Goal: Complete application form

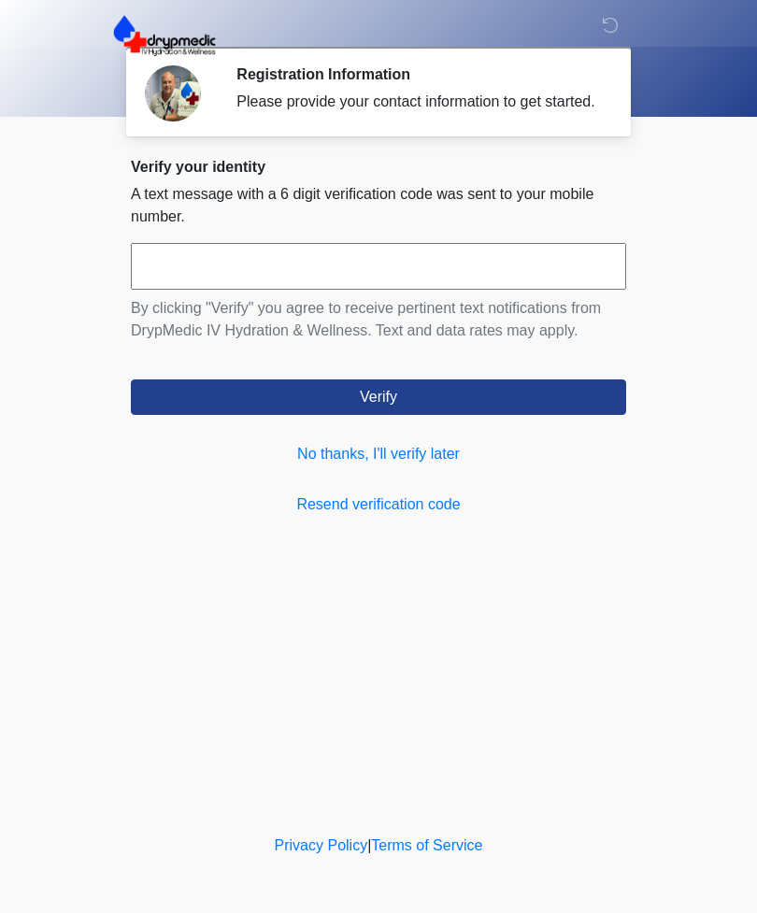
click at [364, 274] on input "text" at bounding box center [378, 266] width 495 height 47
type input "******"
click at [440, 415] on button "Verify" at bounding box center [378, 398] width 495 height 36
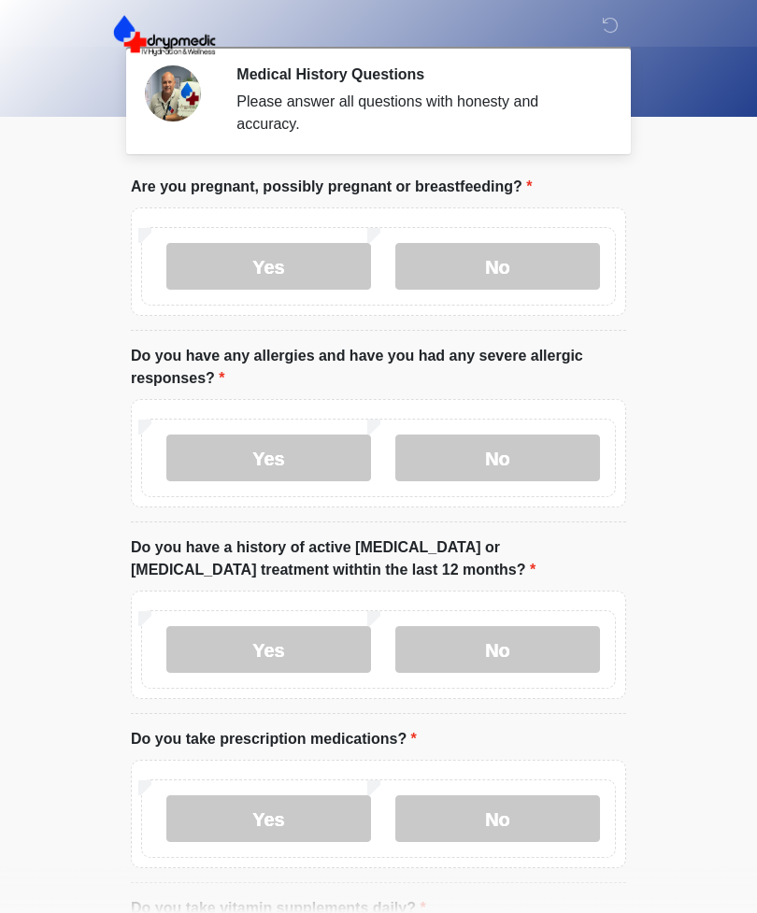
click at [536, 251] on label "No" at bounding box center [497, 266] width 205 height 47
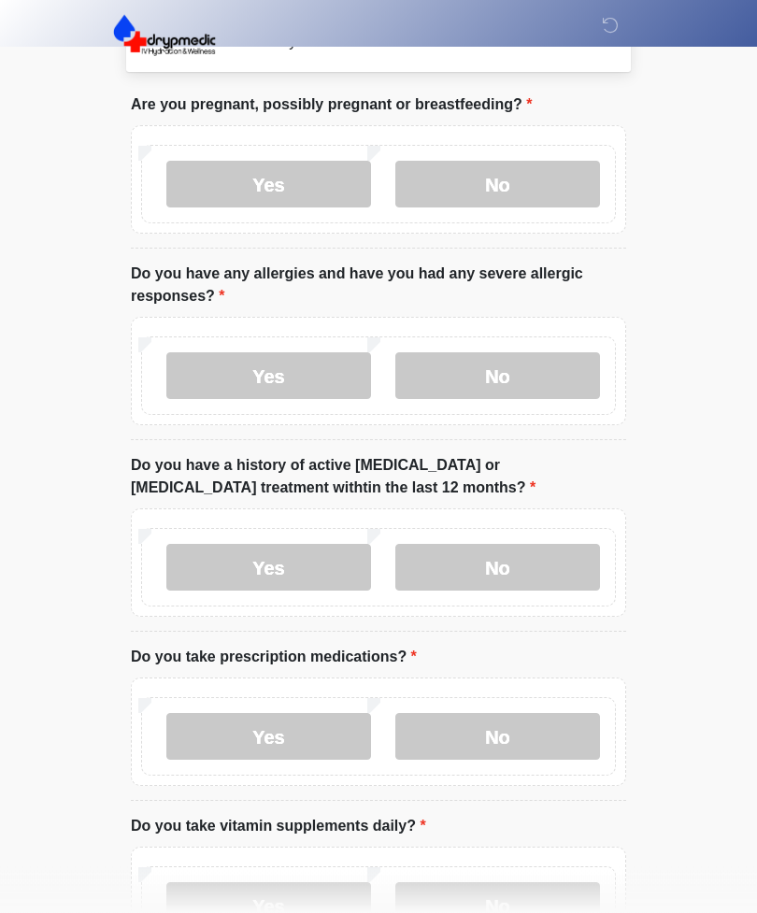
scroll to position [82, 0]
click at [555, 372] on label "No" at bounding box center [497, 375] width 205 height 47
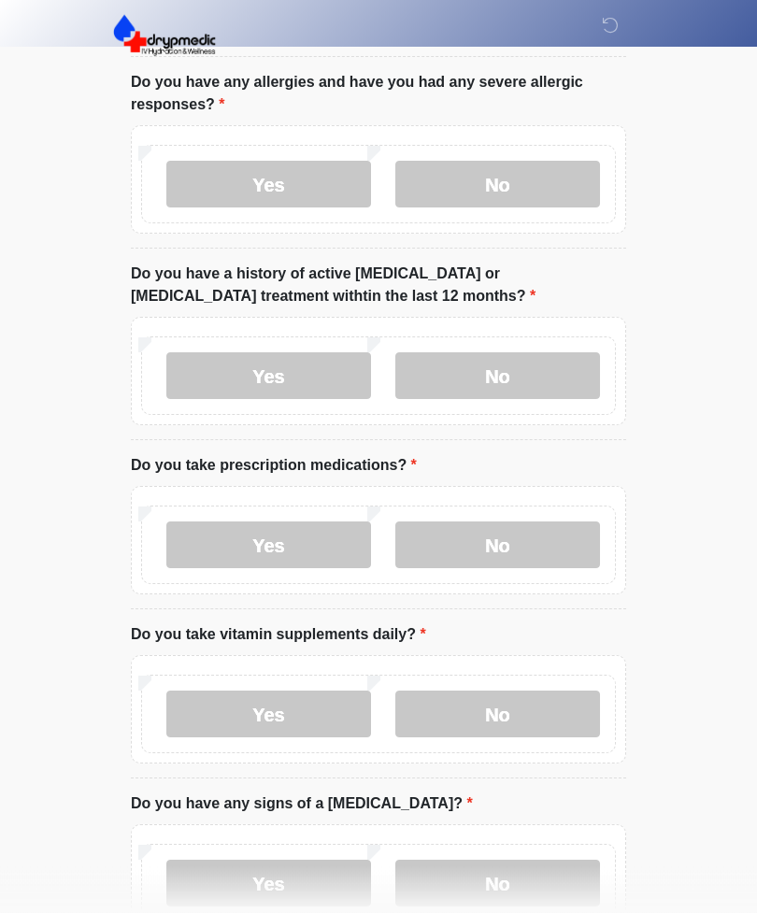
scroll to position [277, 0]
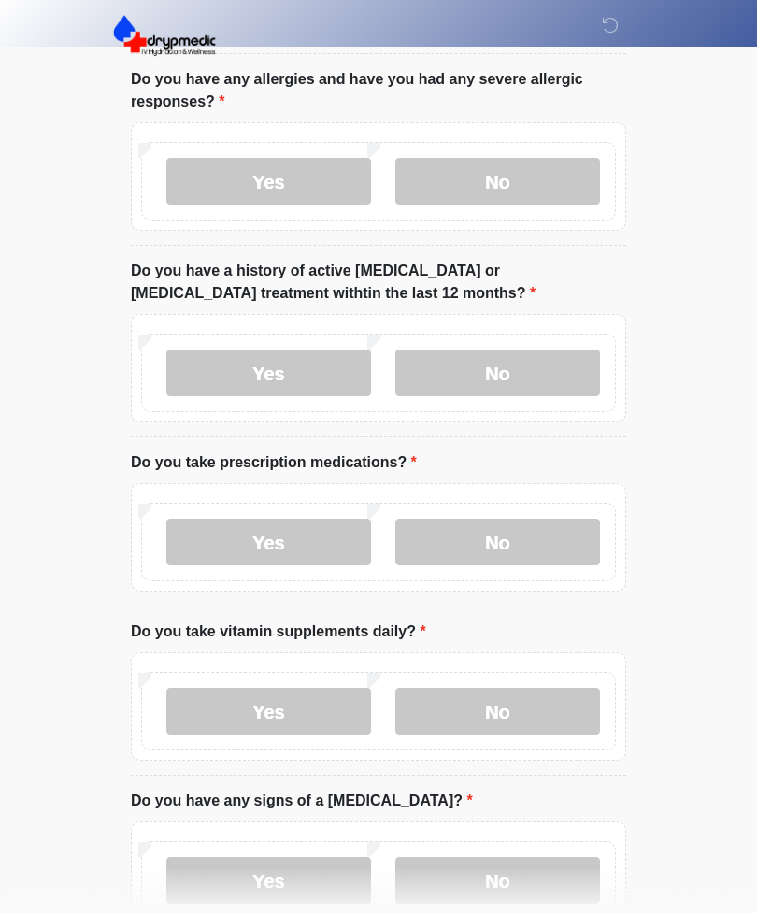
click at [563, 371] on label "No" at bounding box center [497, 373] width 205 height 47
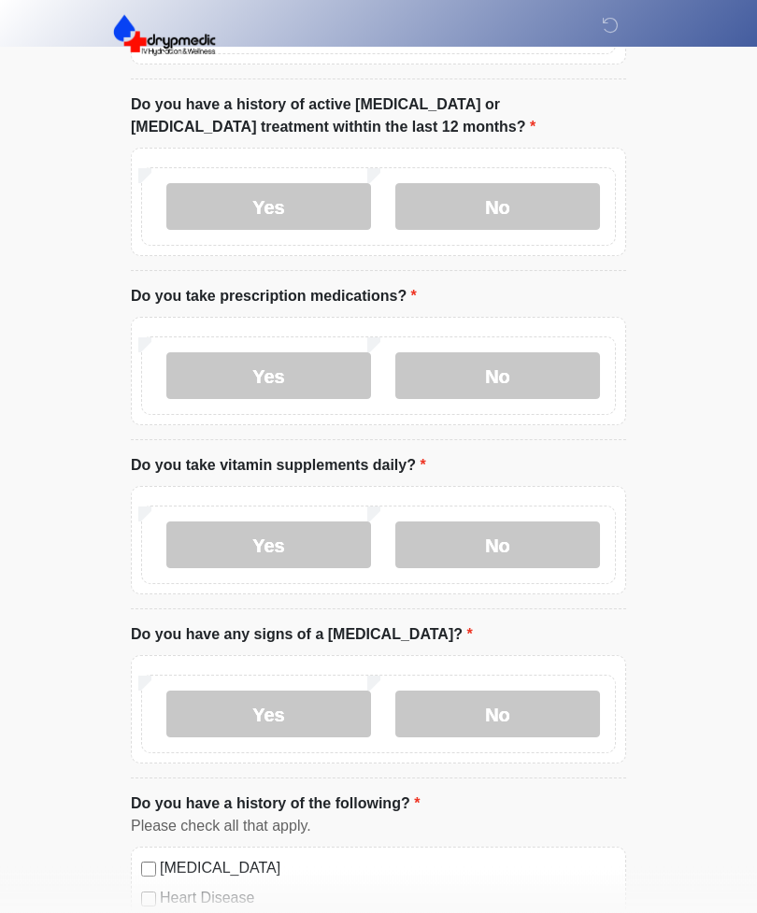
click at [555, 373] on label "No" at bounding box center [497, 376] width 205 height 47
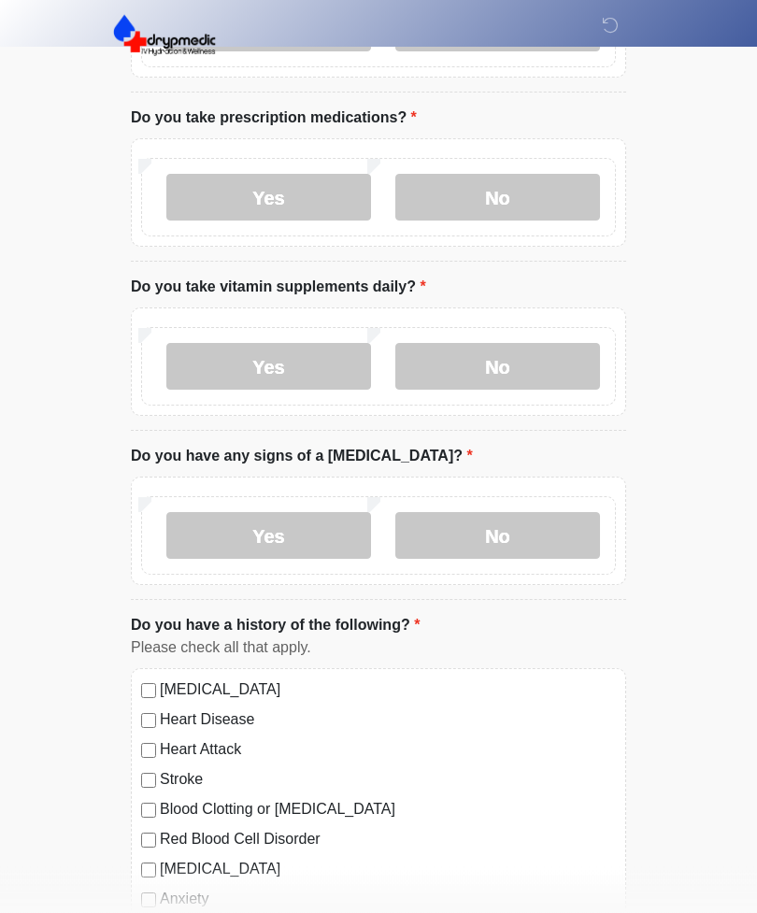
scroll to position [623, 0]
click at [561, 368] on label "No" at bounding box center [497, 365] width 205 height 47
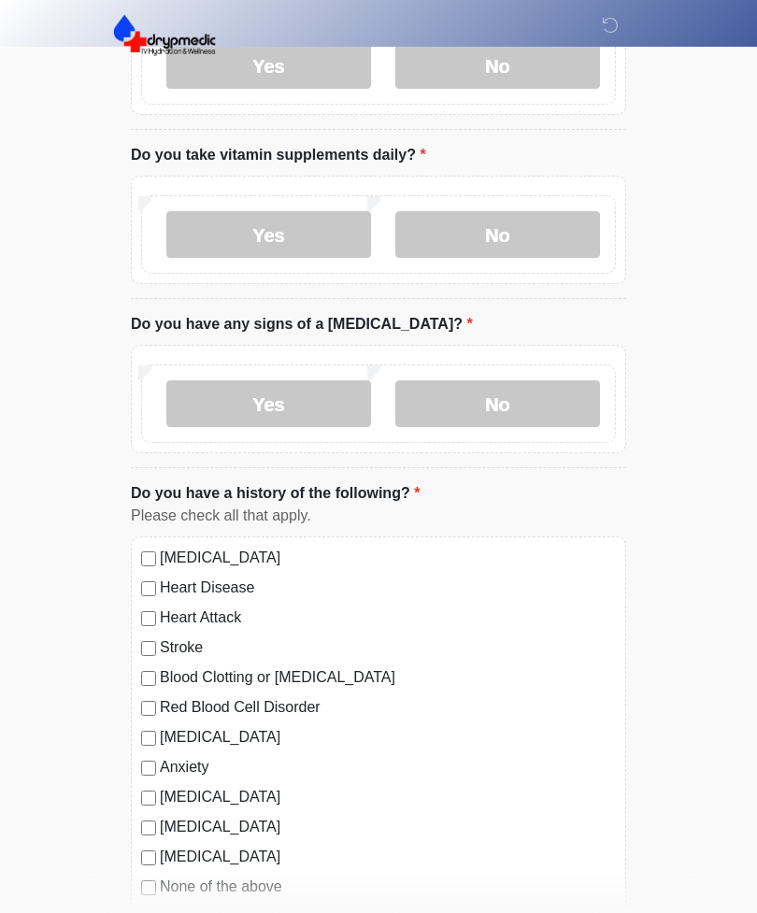
scroll to position [759, 0]
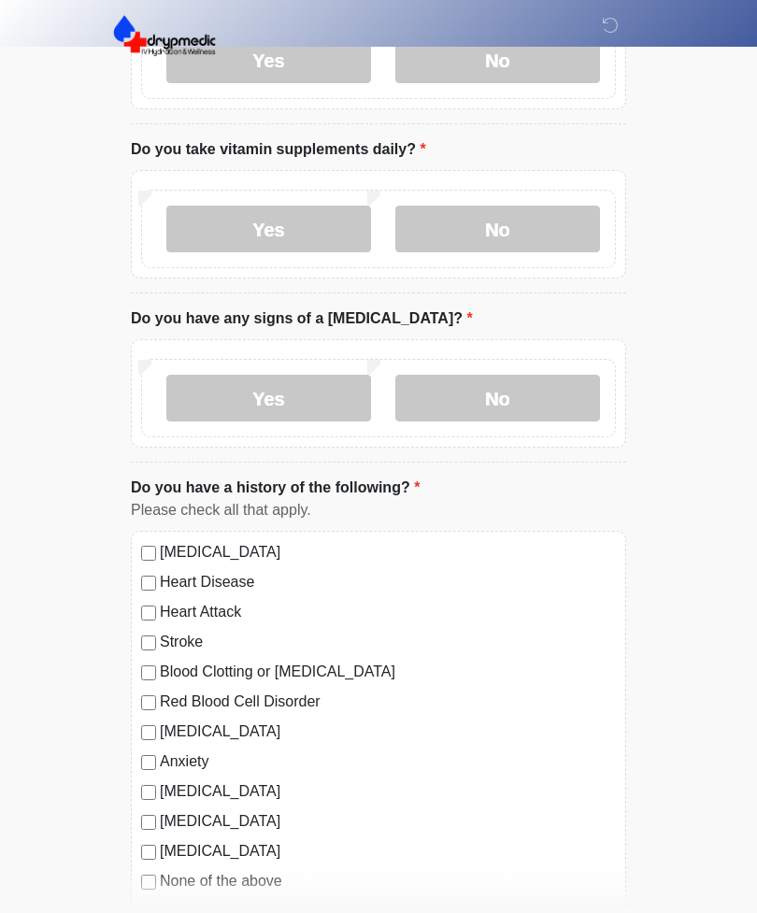
click at [542, 384] on label "No" at bounding box center [497, 398] width 205 height 47
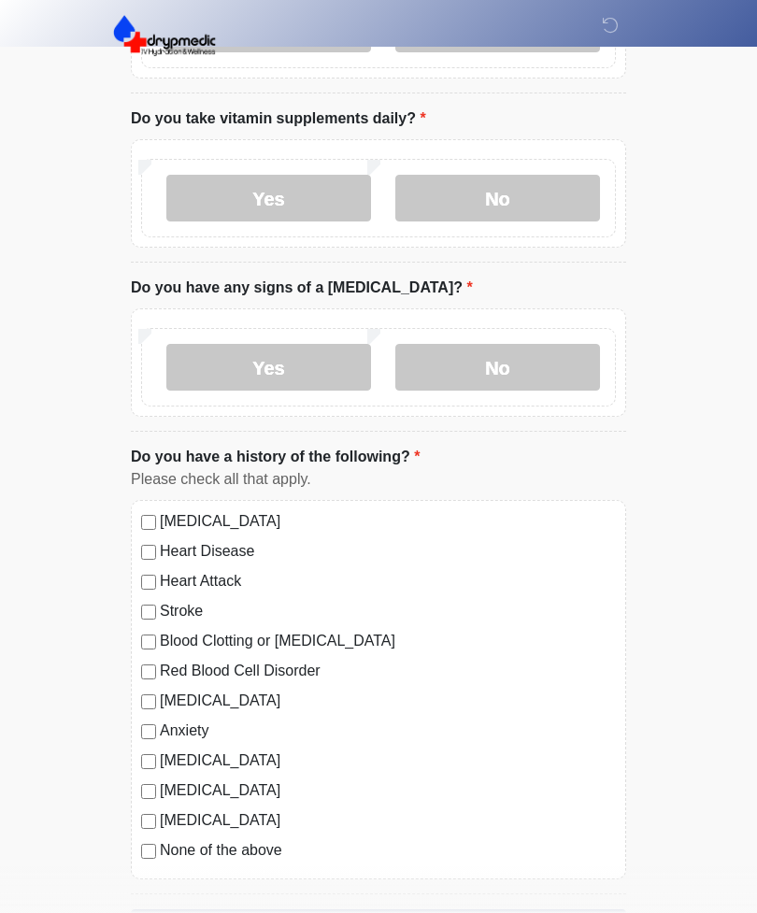
scroll to position [860, 0]
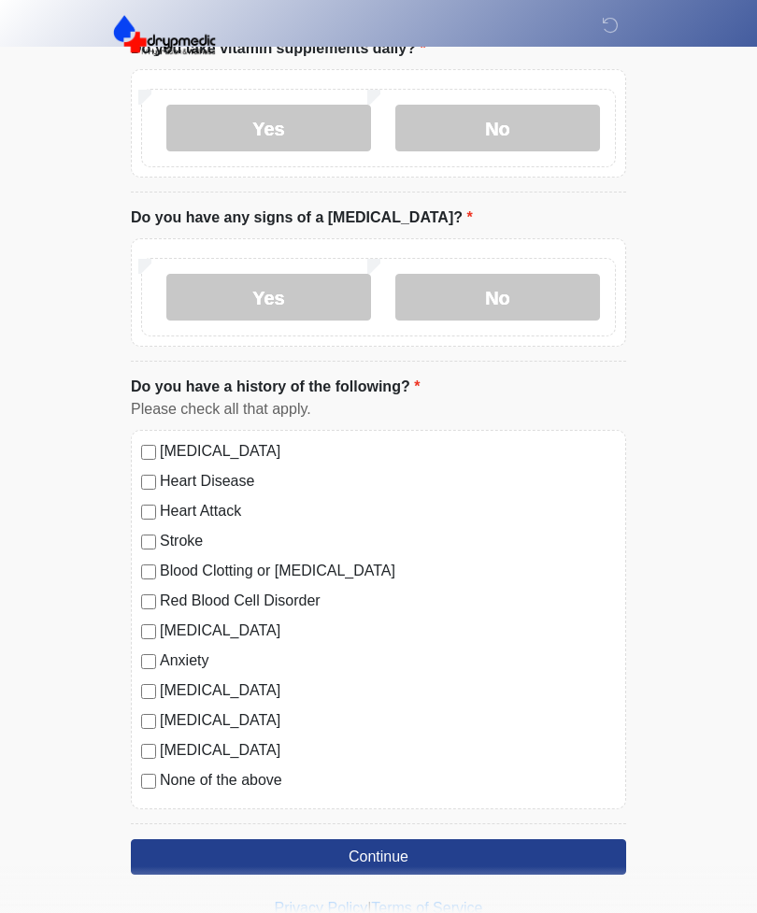
click at [443, 847] on button "Continue" at bounding box center [378, 857] width 495 height 36
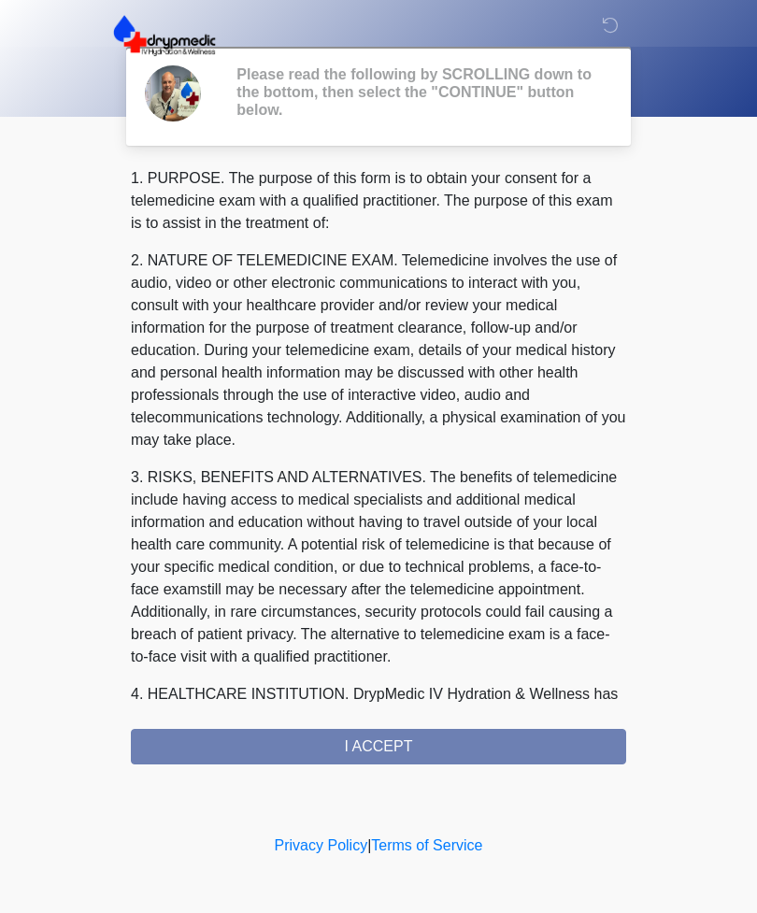
scroll to position [0, 0]
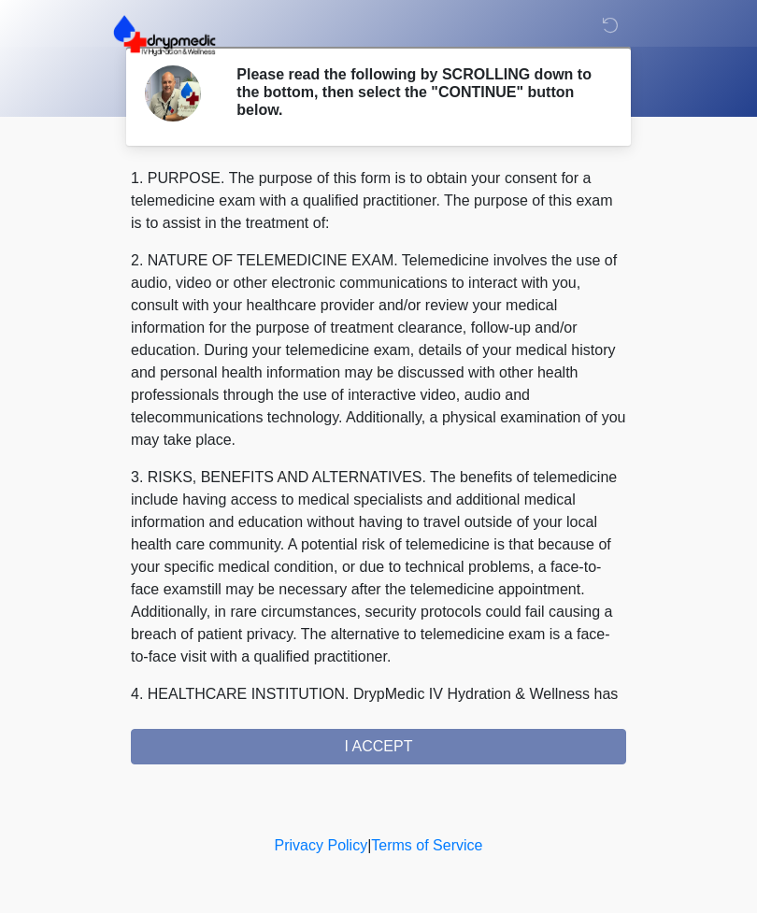
click at [485, 752] on div "1. PURPOSE. The purpose of this form is to obtain your consent for a telemedici…" at bounding box center [378, 465] width 495 height 597
click at [391, 747] on div "1. PURPOSE. The purpose of this form is to obtain your consent for a telemedici…" at bounding box center [378, 465] width 495 height 597
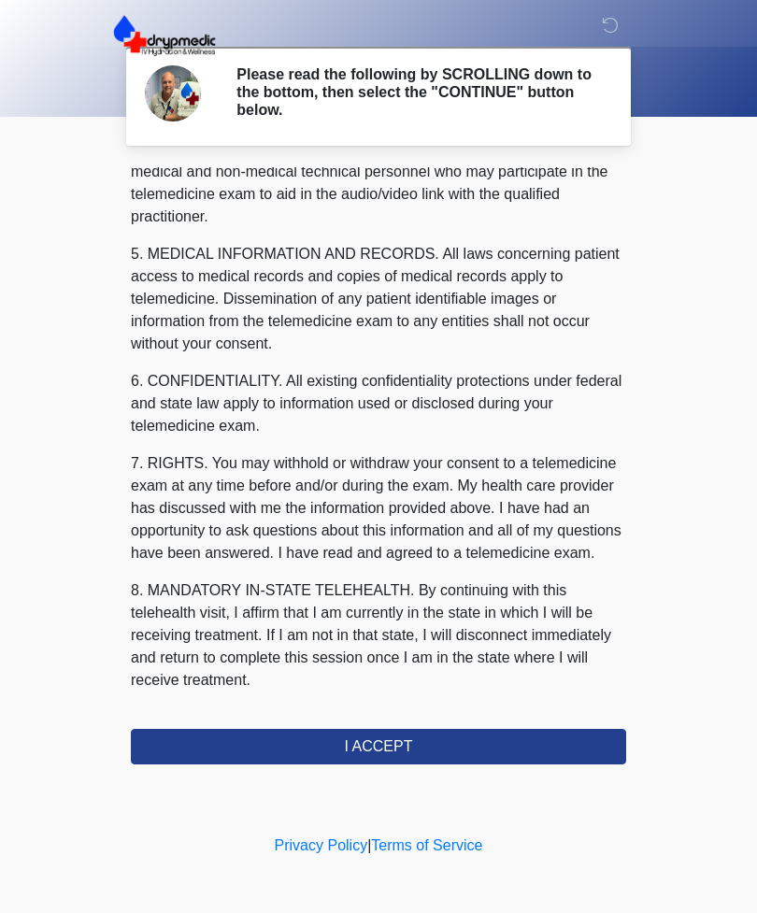
scroll to position [567, 0]
click at [420, 747] on button "I ACCEPT" at bounding box center [378, 747] width 495 height 36
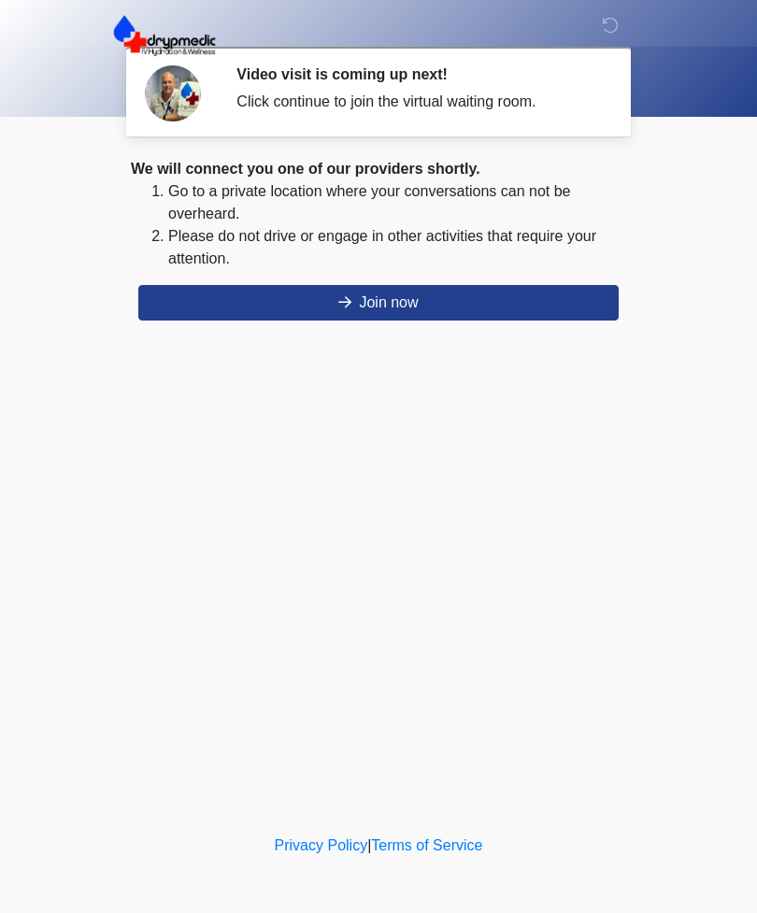
click at [406, 309] on button "Join now" at bounding box center [378, 303] width 481 height 36
